Goal: Task Accomplishment & Management: Complete application form

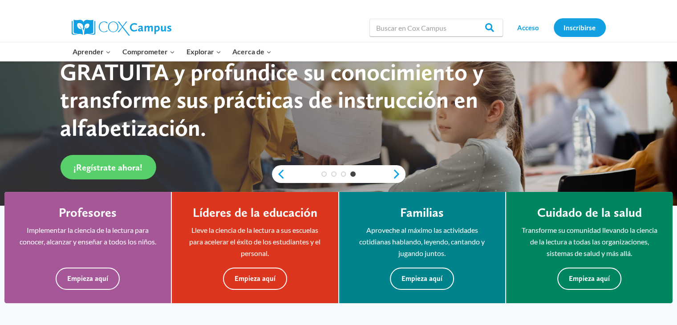
scroll to position [135, 0]
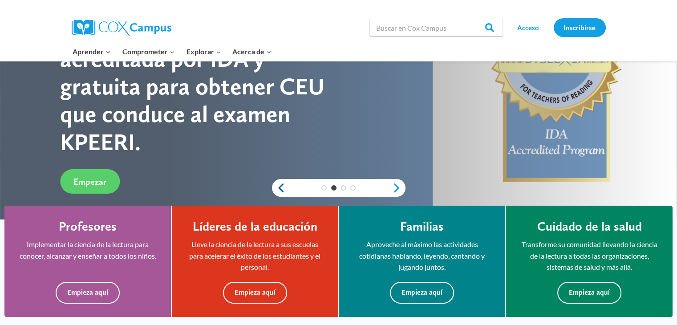
click at [279, 192] on link "Anterior" at bounding box center [278, 187] width 13 height 11
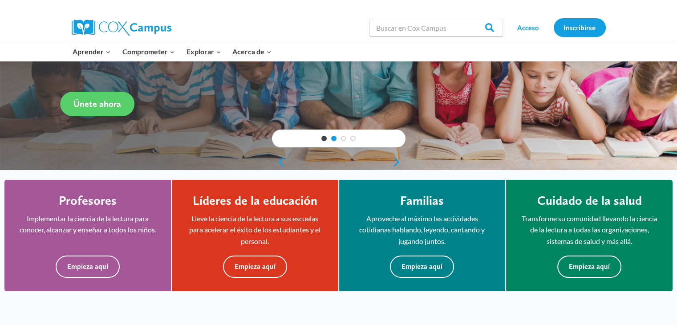
click at [333, 138] on link "2" at bounding box center [333, 138] width 5 height 5
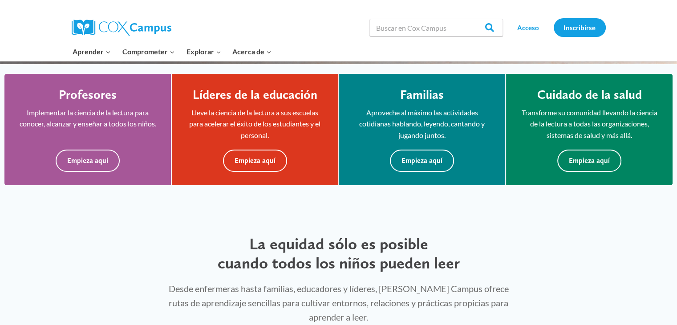
scroll to position [250, 0]
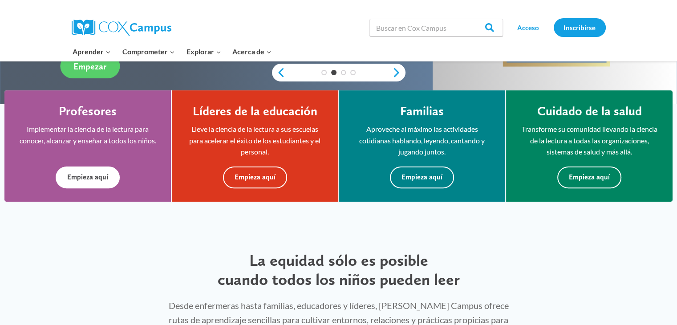
click at [92, 181] on font "Empieza aquí" at bounding box center [87, 177] width 41 height 10
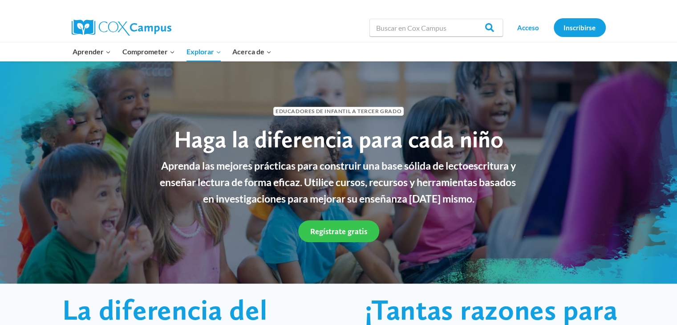
click at [329, 232] on font "Regístrate gratis" at bounding box center [338, 230] width 57 height 9
